Goal: Task Accomplishment & Management: Complete application form

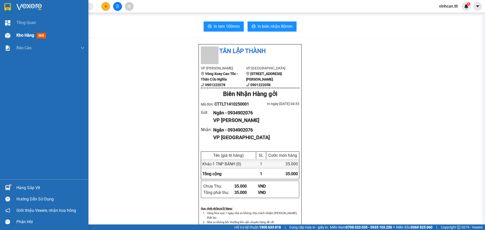
click at [15, 39] on div "Kho hàng mới" at bounding box center [44, 35] width 88 height 13
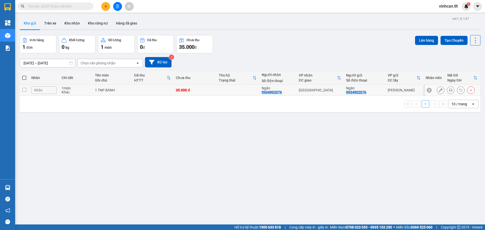
click at [141, 90] on td at bounding box center [153, 90] width 42 height 11
checkbox input "true"
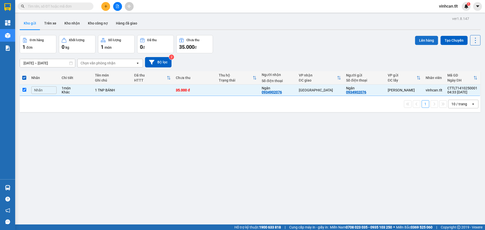
click at [416, 42] on button "Lên hàng" at bounding box center [426, 40] width 23 height 9
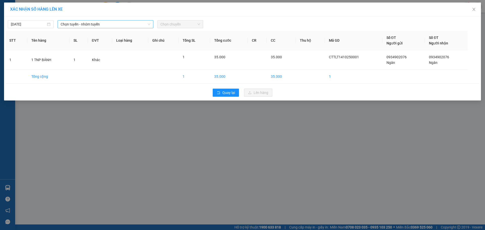
click at [134, 22] on span "Chọn tuyến - nhóm tuyến" at bounding box center [106, 24] width 90 height 8
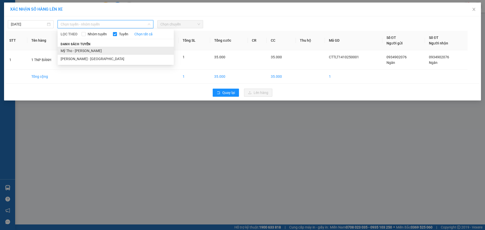
click at [91, 48] on li "Mỹ Tho - [PERSON_NAME]" at bounding box center [116, 51] width 116 height 8
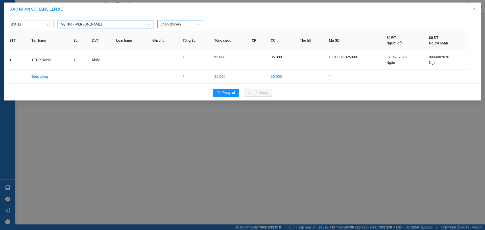
drag, startPoint x: 171, startPoint y: 25, endPoint x: 170, endPoint y: 28, distance: 3.0
click at [171, 25] on span "Chọn chuyến" at bounding box center [180, 24] width 40 height 8
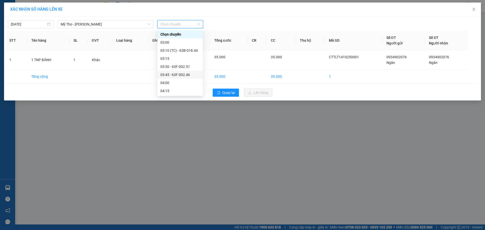
click at [188, 75] on div "03:45 - 63F-002.46" at bounding box center [179, 75] width 39 height 6
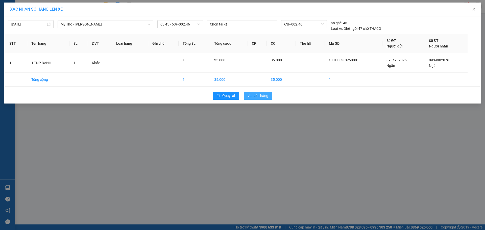
click at [251, 95] on icon "upload" at bounding box center [250, 96] width 4 height 4
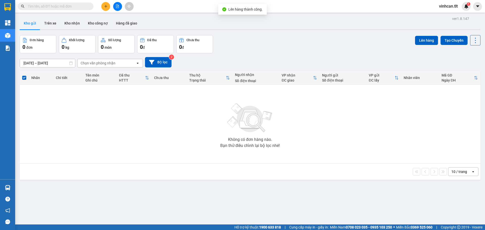
click at [120, 5] on button at bounding box center [117, 6] width 9 height 9
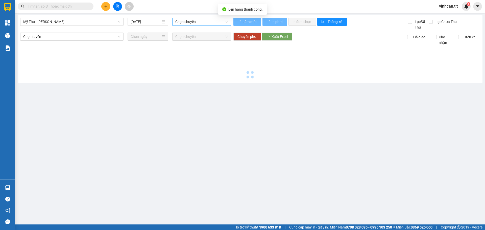
type input "[DATE]"
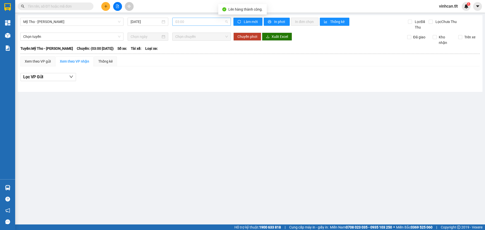
click at [199, 26] on div "03:00" at bounding box center [201, 22] width 59 height 8
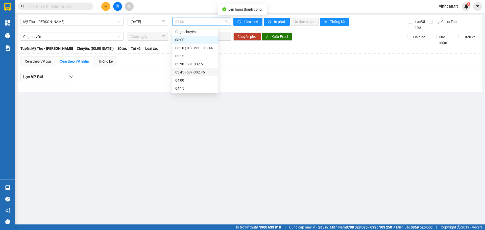
click at [193, 71] on div "03:45 - 63F-002.46" at bounding box center [194, 73] width 39 height 6
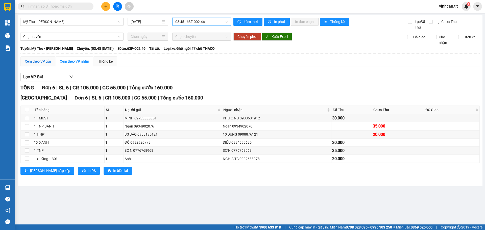
click at [49, 60] on div "Xem theo VP gửi" at bounding box center [38, 62] width 26 height 6
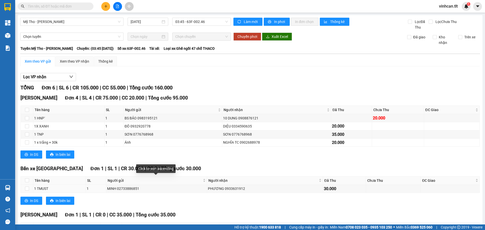
scroll to position [41, 0]
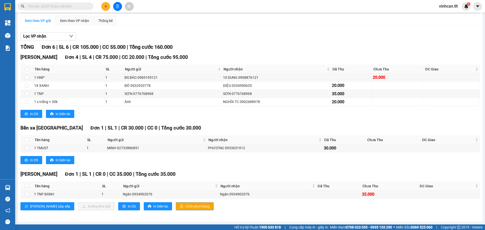
click at [176, 206] on button "Chốt phơi hàng" at bounding box center [195, 206] width 38 height 8
click at [186, 206] on span "Chốt phơi hàng" at bounding box center [198, 207] width 24 height 6
click at [105, 5] on icon "plus" at bounding box center [106, 7] width 4 height 4
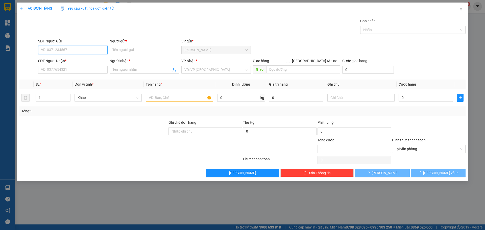
click at [77, 53] on input "SĐT Người Gửi" at bounding box center [73, 50] width 70 height 8
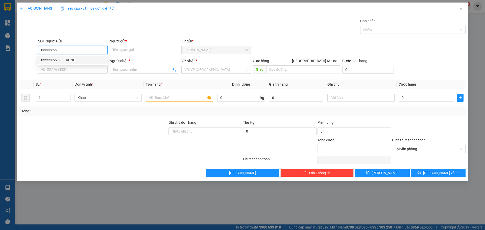
click at [72, 61] on div "0333389958 - TRUNG" at bounding box center [72, 60] width 63 height 6
type input "0333389958"
type input "TRUNG"
type input "0333389958"
click at [65, 72] on input "SĐT Người Nhận *" at bounding box center [73, 70] width 70 height 8
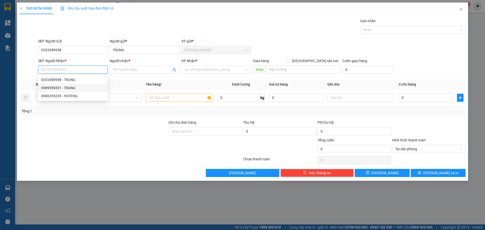
click at [55, 87] on div "0989959331 - TRANG" at bounding box center [72, 88] width 63 height 6
type input "0989959331"
type input "TRANG"
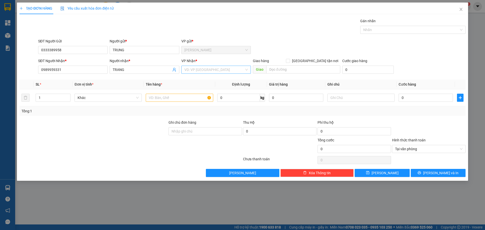
click at [209, 69] on input "search" at bounding box center [214, 70] width 60 height 8
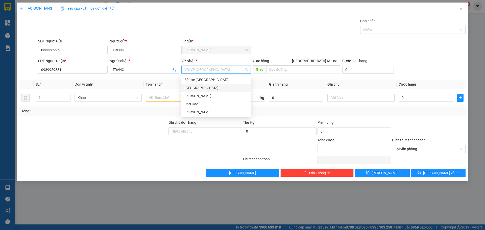
click at [189, 90] on div "[GEOGRAPHIC_DATA]" at bounding box center [215, 88] width 63 height 6
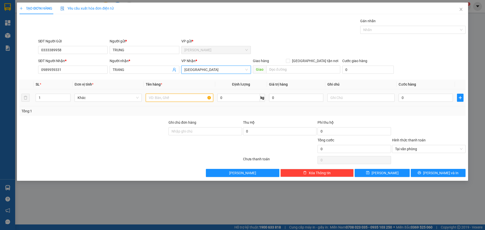
click at [172, 99] on input "text" at bounding box center [179, 98] width 67 height 8
paste input "Ô"
paste input "Ổ"
paste input "Đ"
type input "1 RỔ ĐEN"
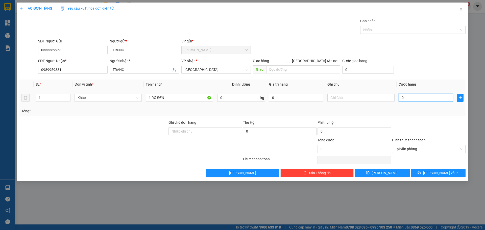
click at [427, 97] on input "0" at bounding box center [426, 98] width 54 height 8
type input "3"
type input "30"
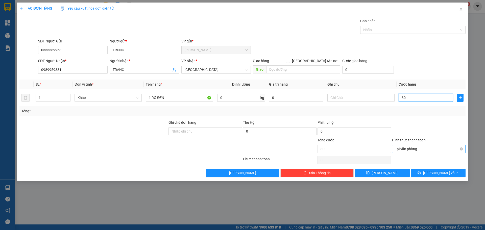
type input "30"
type input "30.000"
click at [454, 172] on button "[PERSON_NAME] và In" at bounding box center [438, 173] width 55 height 8
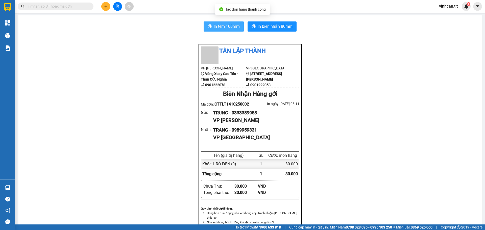
click at [217, 30] on button "In tem 100mm" at bounding box center [224, 26] width 40 height 10
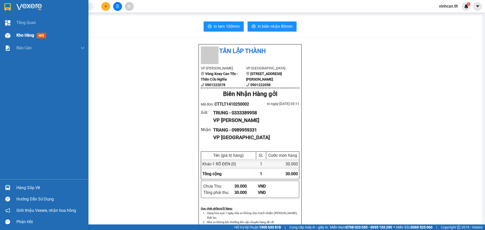
click at [26, 33] on span "Kho hàng" at bounding box center [25, 35] width 18 height 5
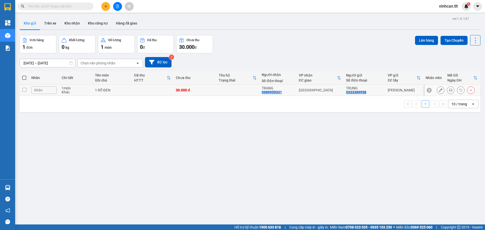
click at [139, 91] on td at bounding box center [153, 90] width 42 height 11
checkbox input "true"
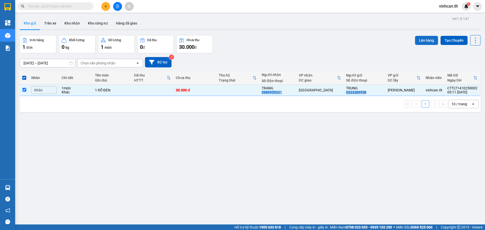
click at [417, 42] on button "Lên hàng" at bounding box center [426, 40] width 23 height 9
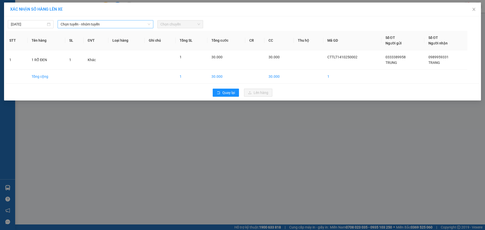
click at [79, 21] on span "Chọn tuyến - nhóm tuyến" at bounding box center [106, 24] width 90 height 8
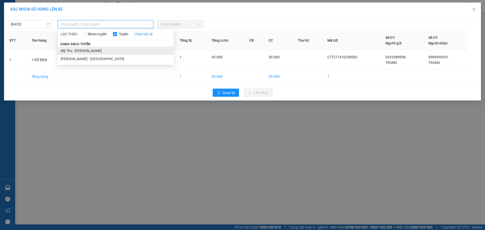
click at [76, 54] on li "Mỹ Tho - [PERSON_NAME]" at bounding box center [116, 51] width 116 height 8
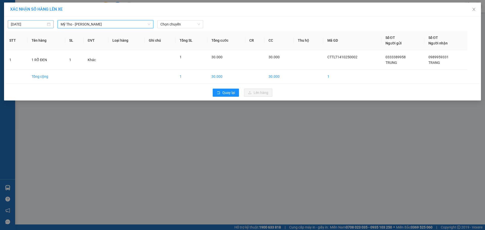
click at [25, 23] on input "[DATE]" at bounding box center [28, 24] width 35 height 6
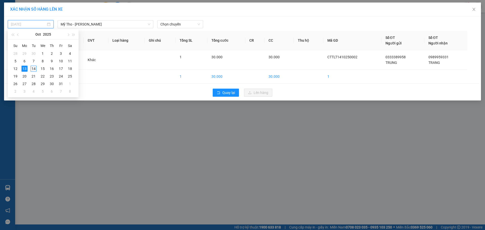
click at [33, 67] on div "14" at bounding box center [34, 69] width 6 height 6
type input "[DATE]"
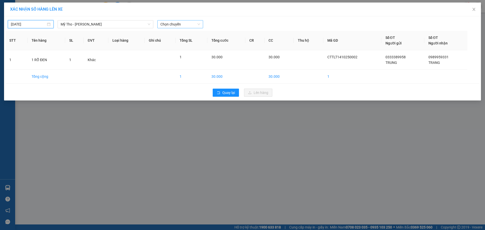
click at [177, 27] on span "Chọn chuyến" at bounding box center [180, 24] width 40 height 8
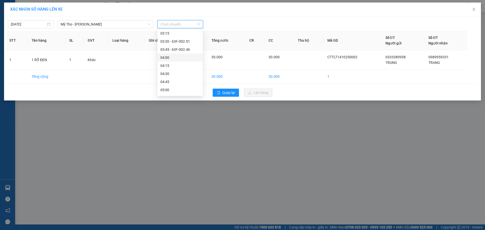
click at [163, 59] on div "04:00" at bounding box center [179, 58] width 39 height 6
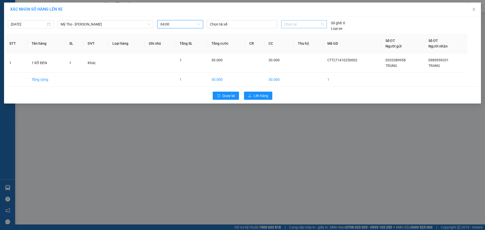
click at [306, 27] on span "Chọn xe" at bounding box center [303, 24] width 39 height 8
type input "037"
click at [304, 33] on div "63G-000.37" at bounding box center [303, 35] width 39 height 6
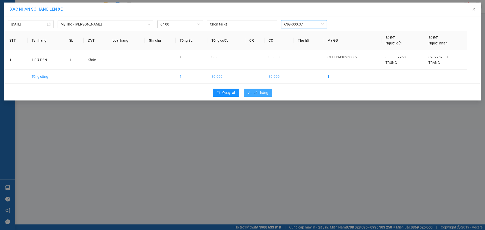
click at [265, 92] on span "Lên hàng" at bounding box center [261, 93] width 15 height 6
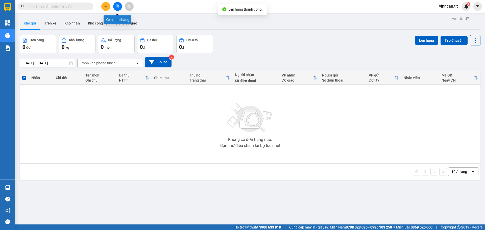
click at [118, 3] on button at bounding box center [117, 6] width 9 height 9
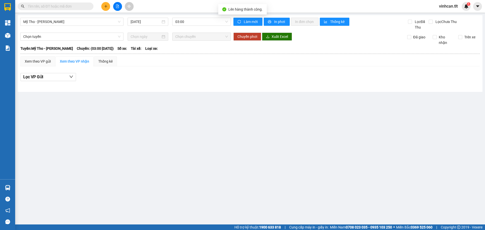
click at [193, 17] on div "Mỹ Tho - [GEOGRAPHIC_DATA] [DATE] 03:00 Làm mới In phơi In đơn chọn Thống kê Lọ…" at bounding box center [250, 53] width 465 height 77
click at [193, 19] on span "03:00" at bounding box center [201, 22] width 53 height 8
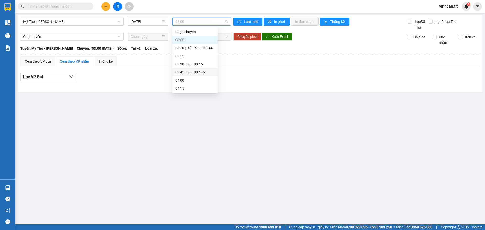
click at [191, 72] on div "03:45 - 63F-002.46" at bounding box center [194, 73] width 39 height 6
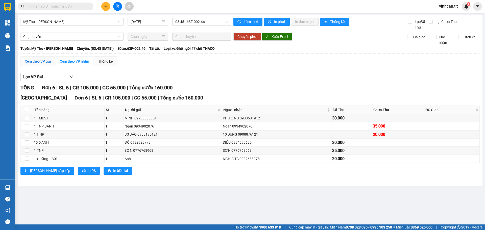
click at [42, 59] on div "Xem theo VP gửi" at bounding box center [38, 62] width 26 height 6
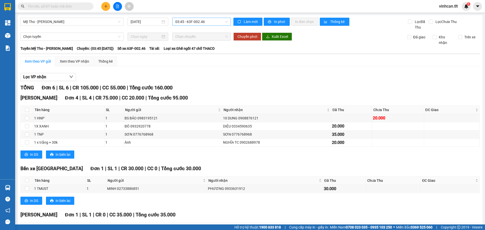
click at [193, 21] on span "03:45 - 63F-002.46" at bounding box center [201, 22] width 53 height 8
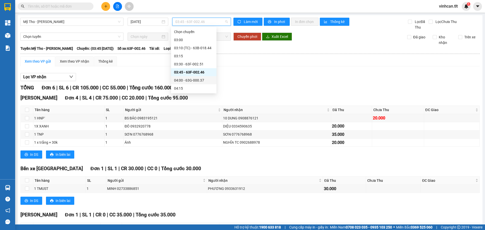
click at [192, 82] on div "04:00 - 63G-000.37" at bounding box center [193, 81] width 39 height 6
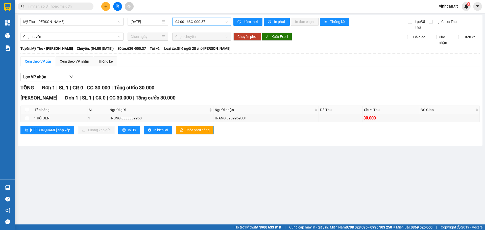
click at [186, 129] on span "Chốt phơi hàng" at bounding box center [198, 130] width 24 height 6
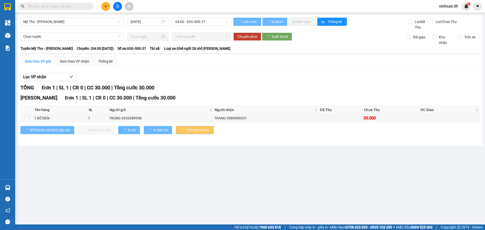
click at [186, 129] on span "Chốt phơi hàng" at bounding box center [198, 130] width 24 height 6
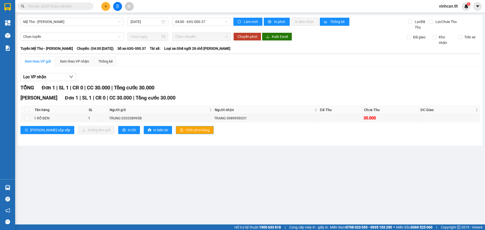
click at [186, 129] on span "Chốt phơi hàng" at bounding box center [198, 130] width 24 height 6
click at [184, 90] on div "TỔNG Đơn 1 | SL 1 | CR 0 | CC 30.000 | Tổng cước 30.000" at bounding box center [249, 88] width 459 height 8
click at [107, 7] on icon "plus" at bounding box center [106, 7] width 4 height 4
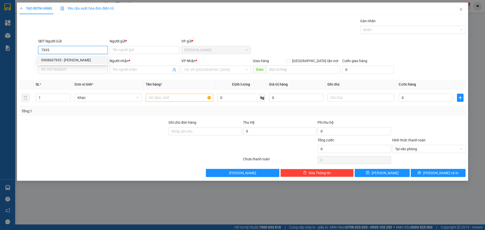
click at [51, 60] on div "0908607935 - [PERSON_NAME]" at bounding box center [72, 60] width 63 height 6
type input "0908607935"
type input "HẢI"
type input "0908607935"
click at [63, 68] on input "SĐT Người Nhận *" at bounding box center [73, 70] width 70 height 8
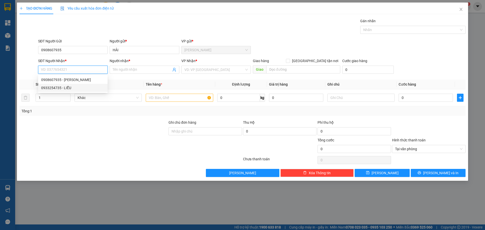
click at [67, 88] on div "0933254735 - LIỄU" at bounding box center [72, 88] width 63 height 6
type input "0933254735"
type input "LIỄU"
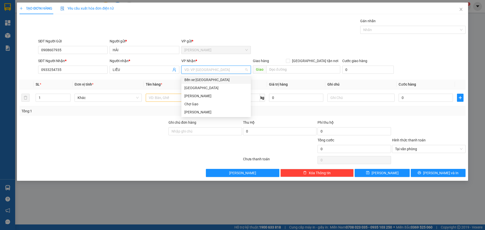
drag, startPoint x: 216, startPoint y: 71, endPoint x: 205, endPoint y: 84, distance: 16.9
click at [216, 71] on input "search" at bounding box center [214, 70] width 60 height 8
click at [202, 87] on div "[GEOGRAPHIC_DATA]" at bounding box center [215, 88] width 63 height 6
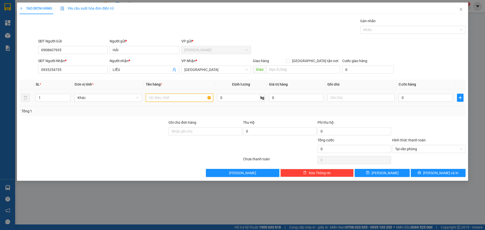
click at [182, 98] on input "text" at bounding box center [179, 98] width 67 height 8
type input "1 [PERSON_NAME]"
click at [414, 98] on input "0" at bounding box center [426, 98] width 54 height 8
type input "4"
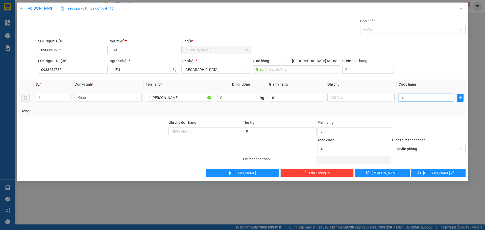
type input "40"
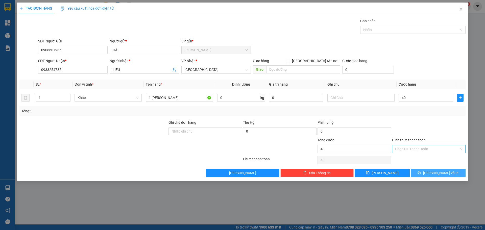
type input "40.000"
click at [436, 175] on span "[PERSON_NAME] và In" at bounding box center [440, 173] width 35 height 6
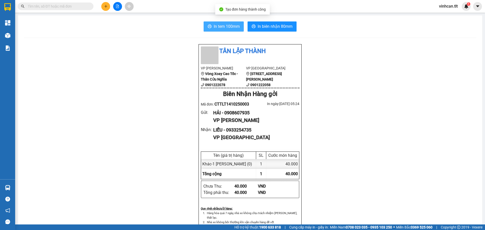
click at [226, 26] on span "In tem 100mm" at bounding box center [227, 26] width 26 height 6
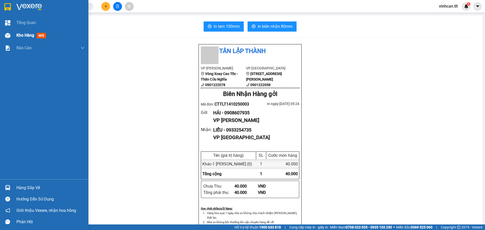
click at [20, 33] on span "Kho hàng" at bounding box center [25, 35] width 18 height 5
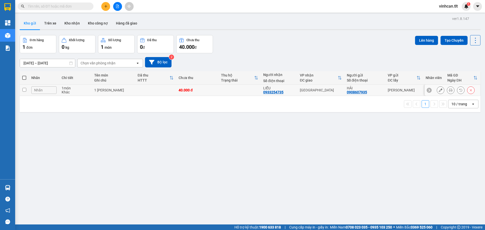
click at [161, 92] on td at bounding box center [155, 90] width 41 height 11
checkbox input "true"
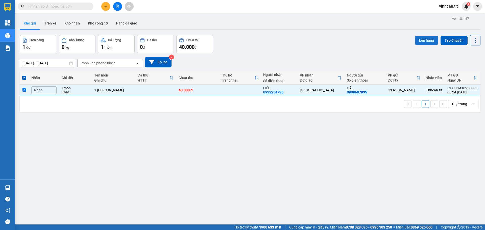
click at [415, 42] on button "Lên hàng" at bounding box center [426, 40] width 23 height 9
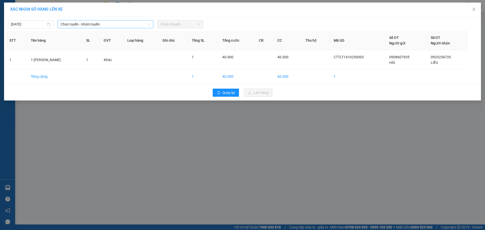
click at [79, 28] on div "Chọn tuyến - nhóm tuyến" at bounding box center [106, 24] width 96 height 8
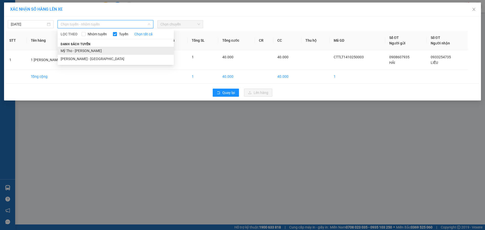
click at [72, 52] on li "Mỹ Tho - [PERSON_NAME]" at bounding box center [116, 51] width 116 height 8
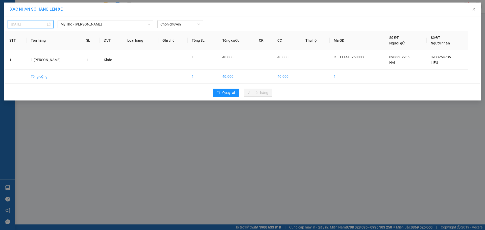
click at [35, 24] on input "[DATE]" at bounding box center [28, 24] width 35 height 6
click at [32, 68] on div "14" at bounding box center [34, 69] width 6 height 6
type input "[DATE]"
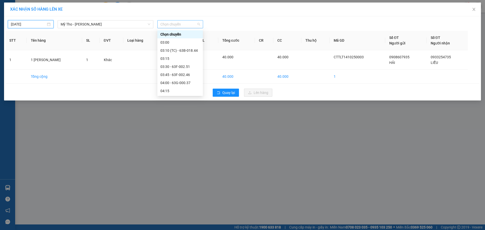
click at [165, 25] on span "Chọn chuyến" at bounding box center [180, 24] width 40 height 8
click at [162, 66] on div "04:15" at bounding box center [179, 66] width 39 height 6
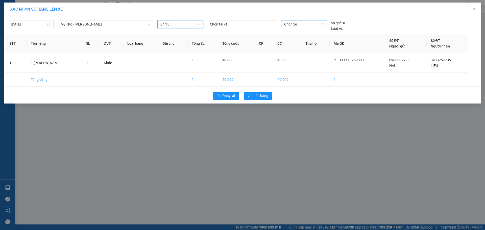
click at [294, 26] on span "Chọn xe" at bounding box center [303, 24] width 39 height 8
type input "977"
click at [294, 59] on div "Thêm xe" at bounding box center [303, 57] width 45 height 9
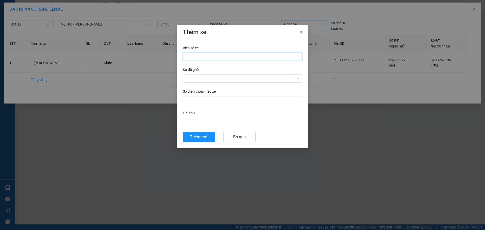
click at [194, 56] on input "Biển số xe" at bounding box center [242, 57] width 119 height 8
type input "66H-059.77"
click at [198, 79] on input "Sơ đồ ghế" at bounding box center [241, 79] width 110 height 8
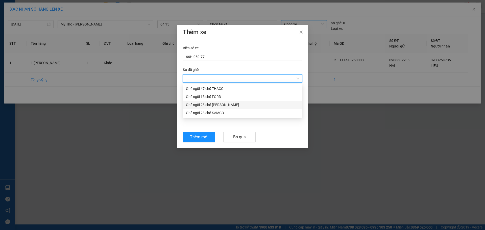
click at [202, 106] on div "Ghế ngồi 28 chỗ [PERSON_NAME]" at bounding box center [242, 105] width 113 height 6
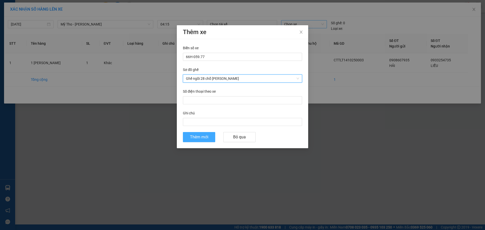
click at [198, 138] on span "Thêm mới" at bounding box center [199, 137] width 18 height 6
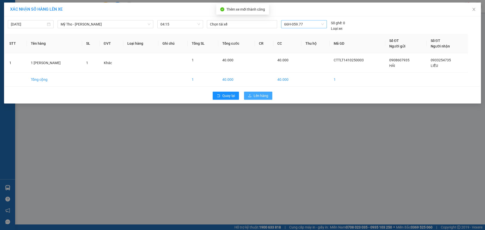
click at [252, 92] on button "Lên hàng" at bounding box center [258, 96] width 28 height 8
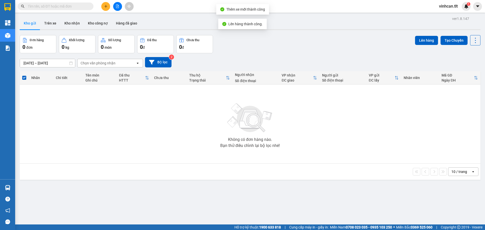
click at [256, 52] on div "Đơn hàng 0 đơn Khối lượng 0 kg Số lượng 0 món Đã thu 0 đ Chưa thu 0 đ Lên hàng …" at bounding box center [250, 44] width 461 height 18
